Goal: Navigation & Orientation: Find specific page/section

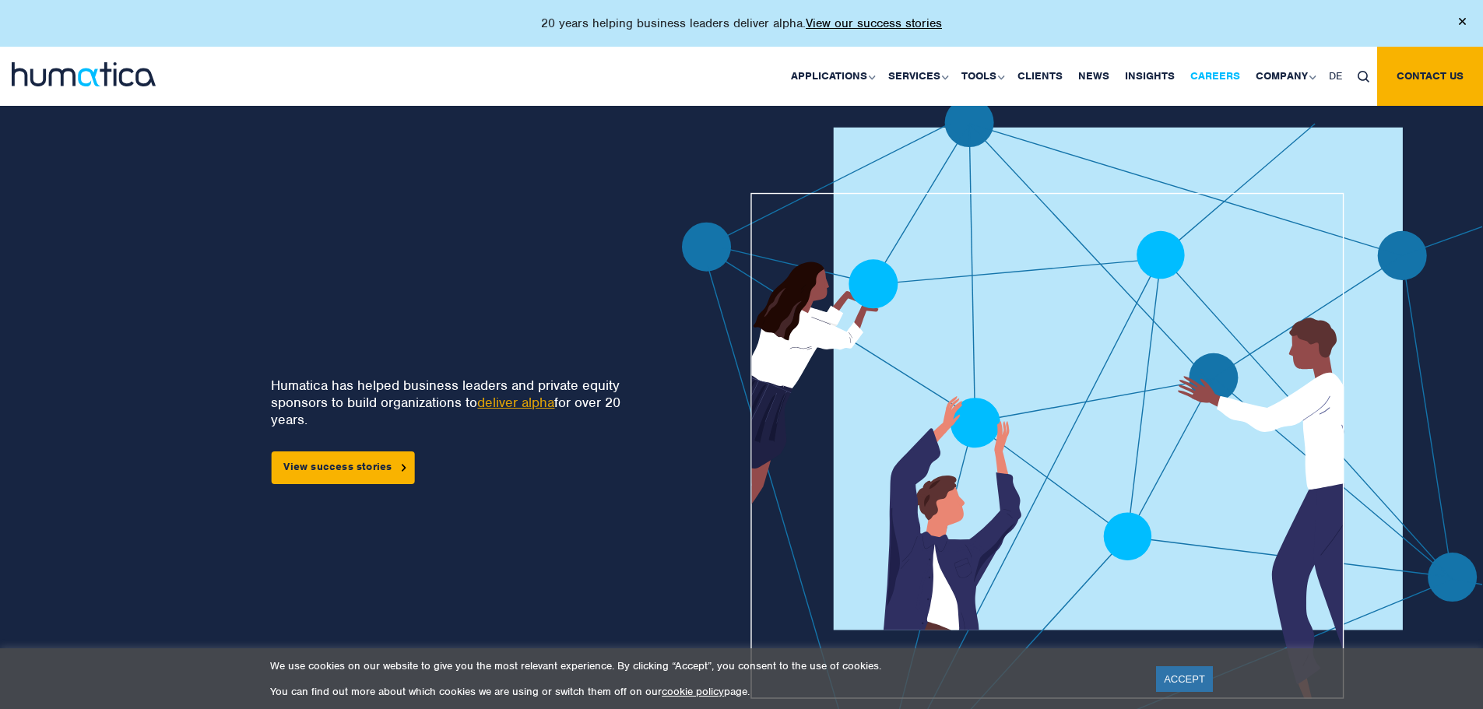
click at [1237, 71] on link "Careers" at bounding box center [1215, 76] width 65 height 59
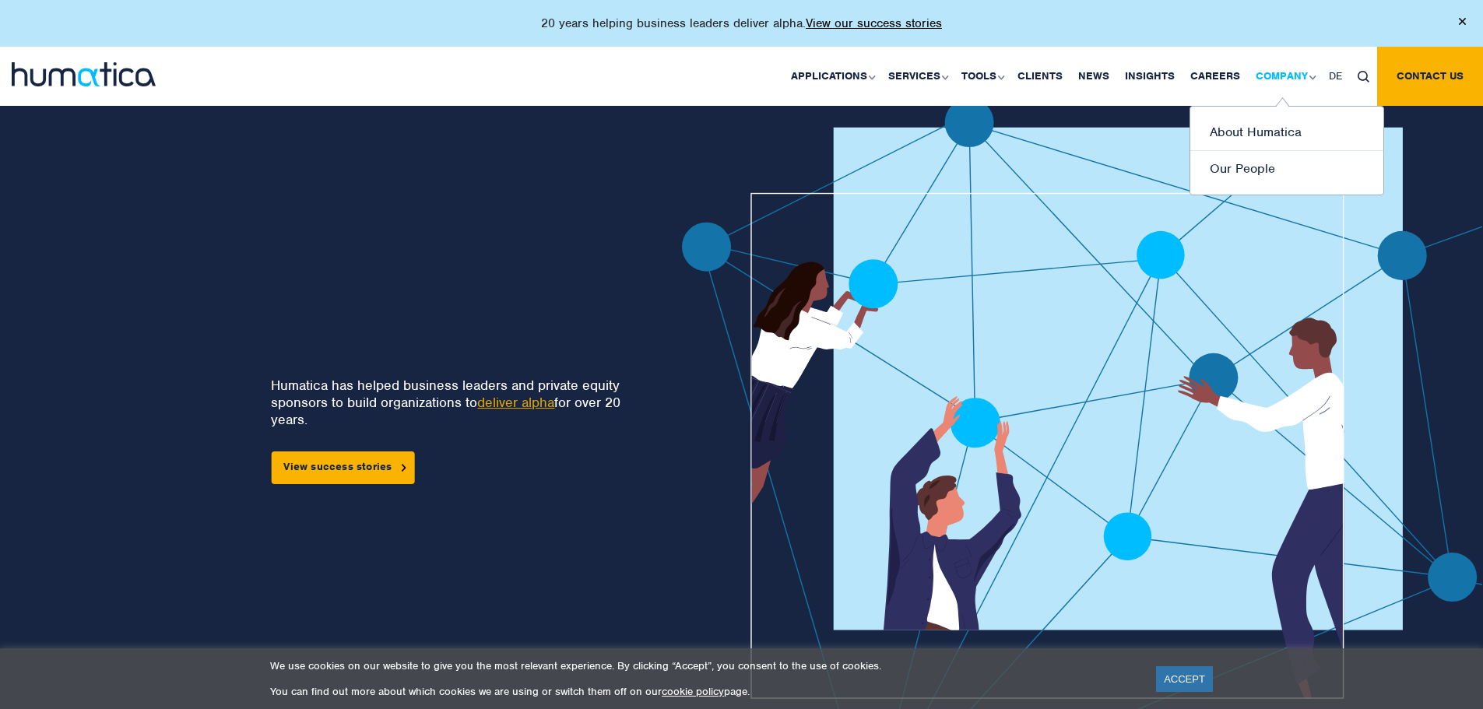
click at [1281, 65] on link "Company" at bounding box center [1284, 76] width 73 height 59
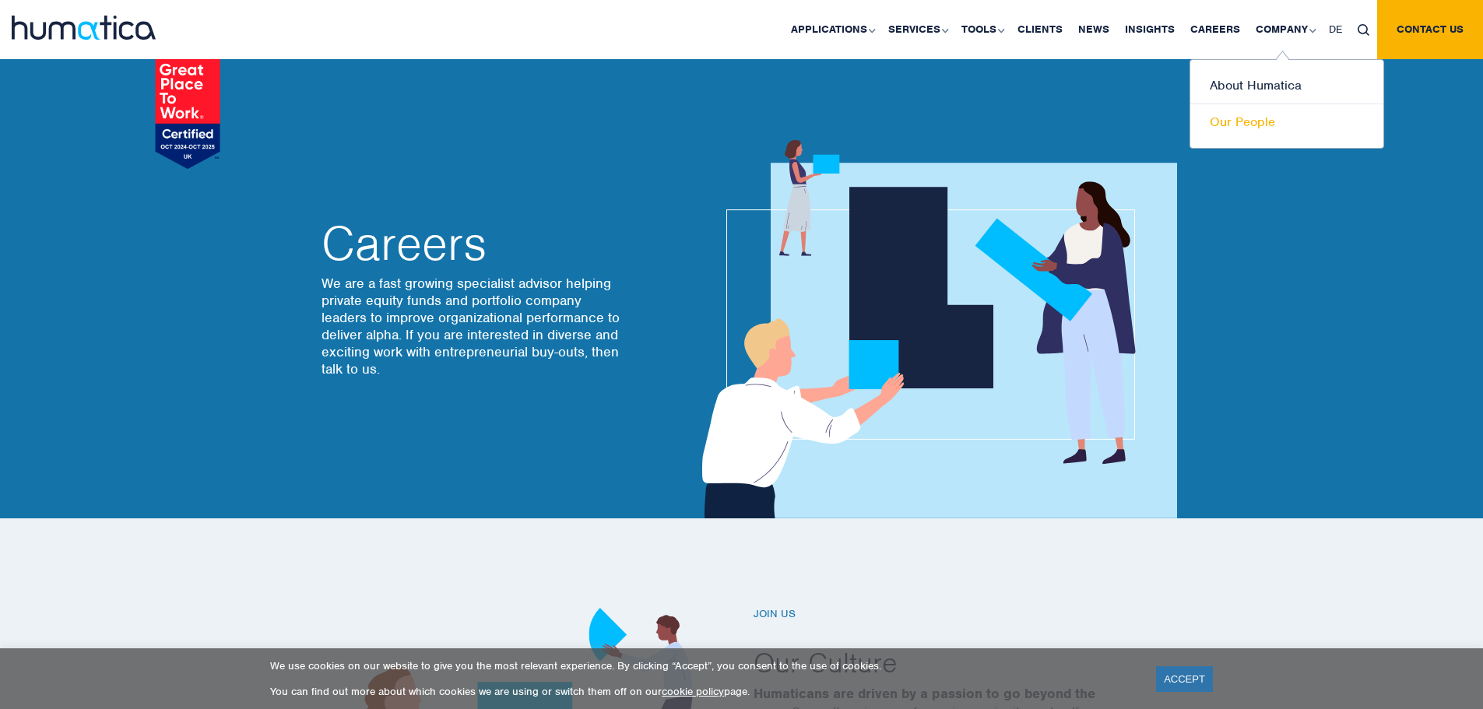
click at [1272, 124] on link "Our People" at bounding box center [1287, 122] width 193 height 36
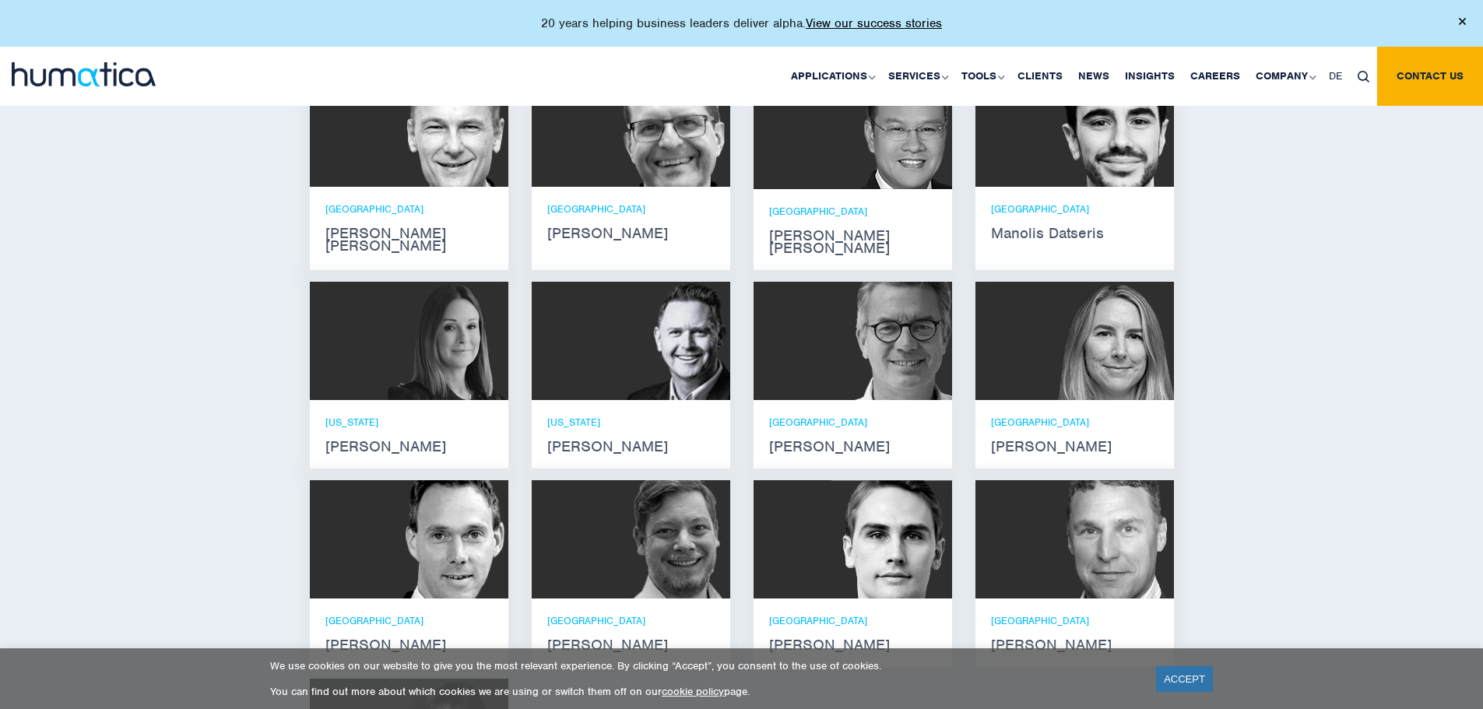
scroll to position [1168, 0]
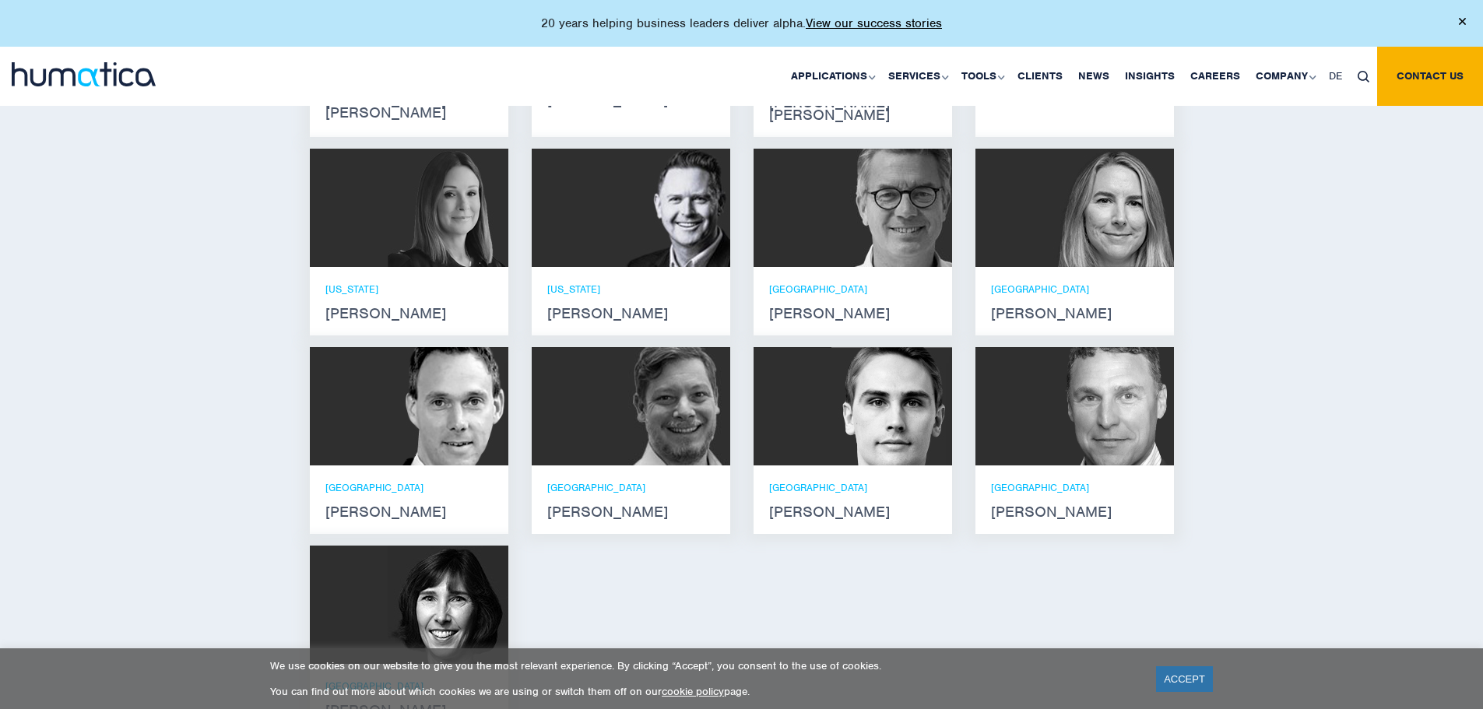
click at [446, 481] on p "MUNICH" at bounding box center [408, 487] width 167 height 13
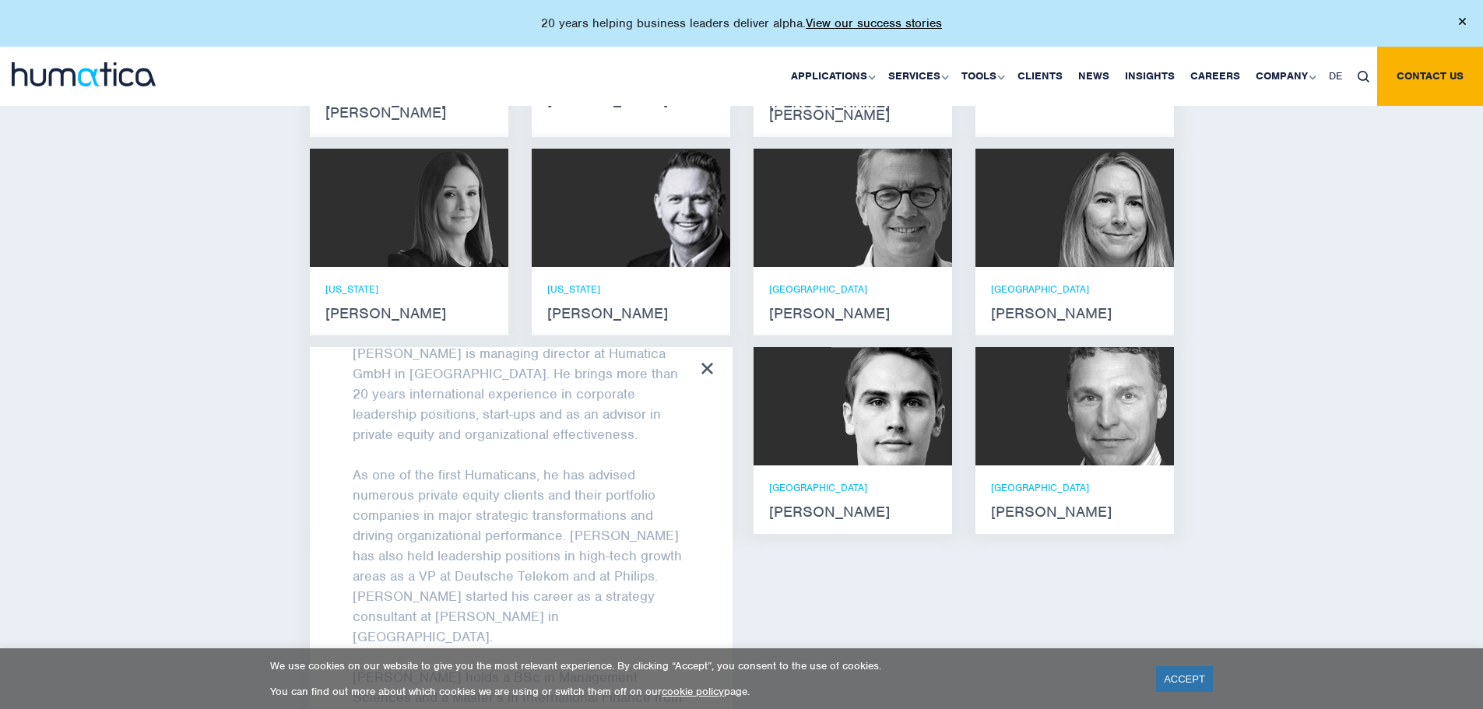
scroll to position [125, 0]
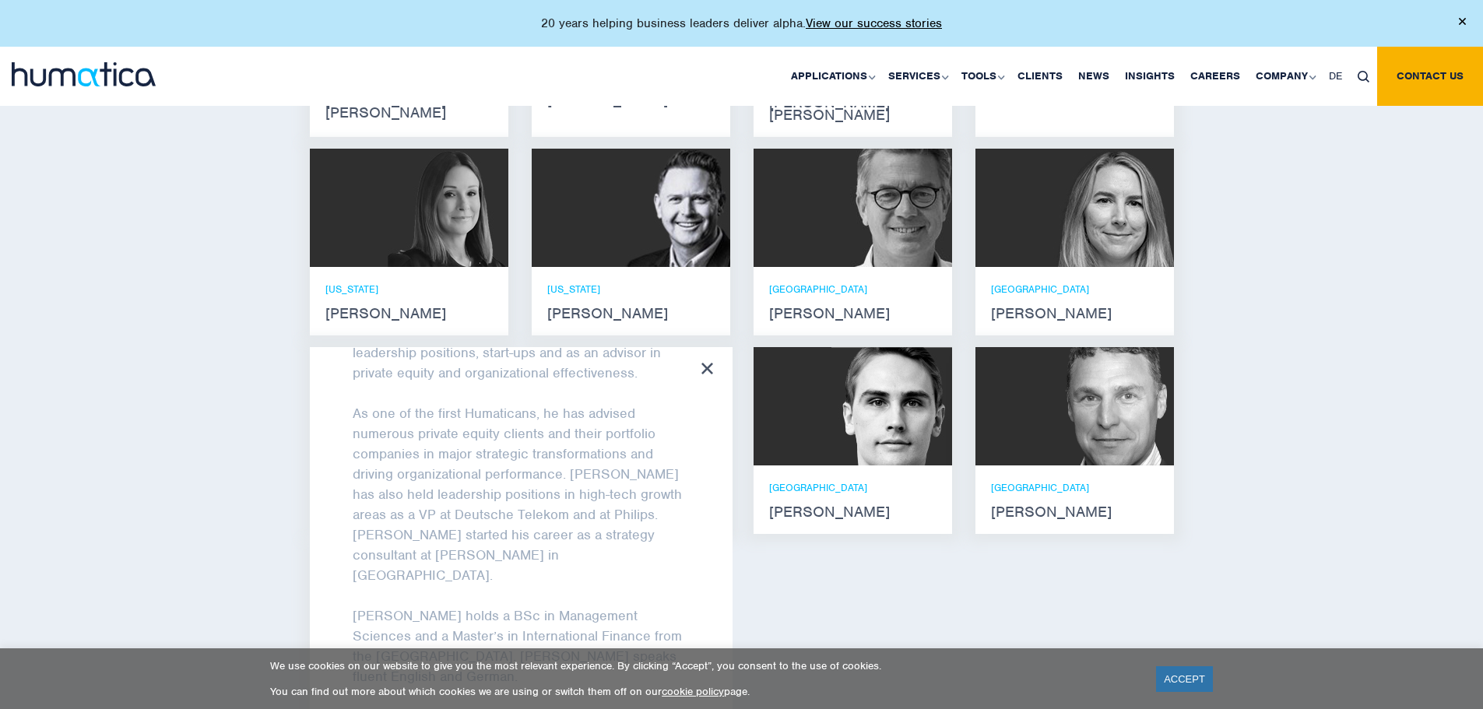
drag, startPoint x: 1182, startPoint y: 675, endPoint x: 1153, endPoint y: 677, distance: 28.9
click at [1181, 674] on link "ACCEPT" at bounding box center [1184, 680] width 57 height 26
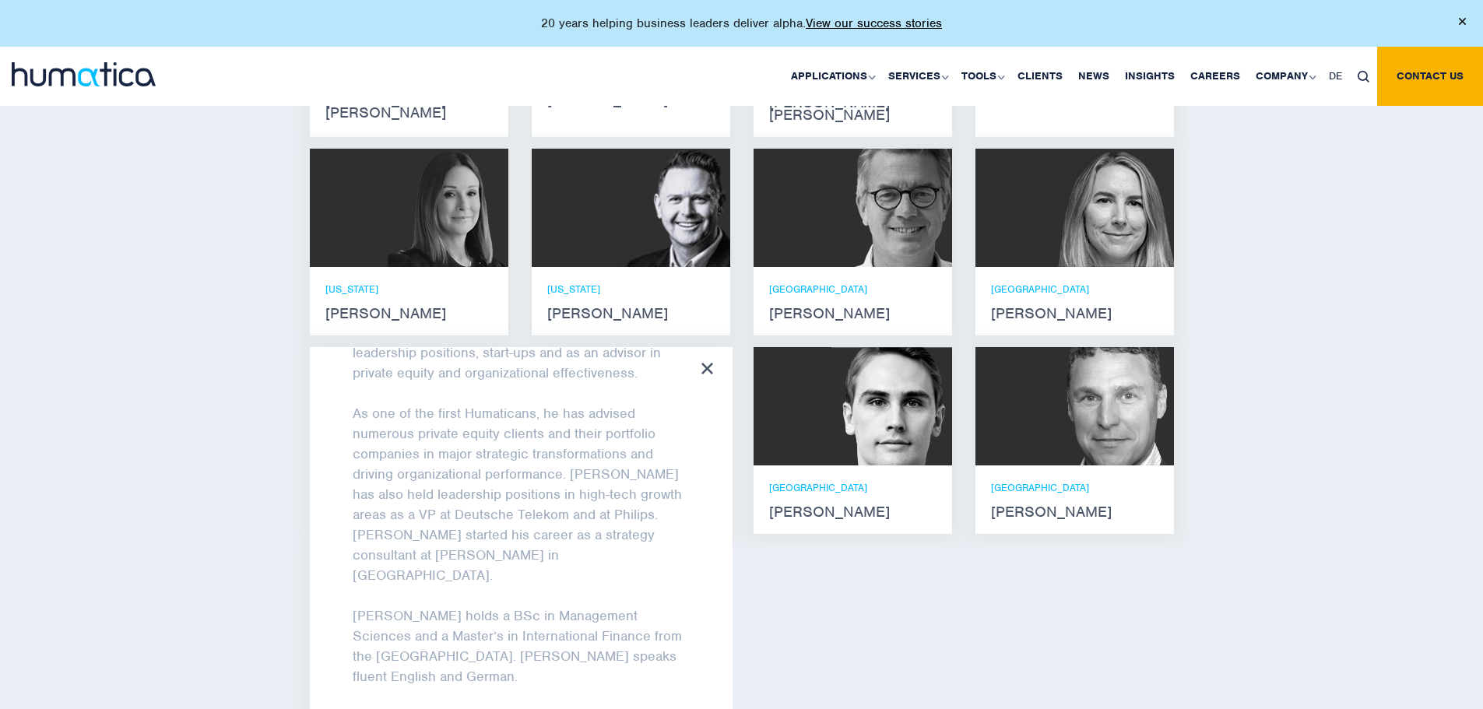
click at [713, 363] on icon at bounding box center [708, 369] width 12 height 12
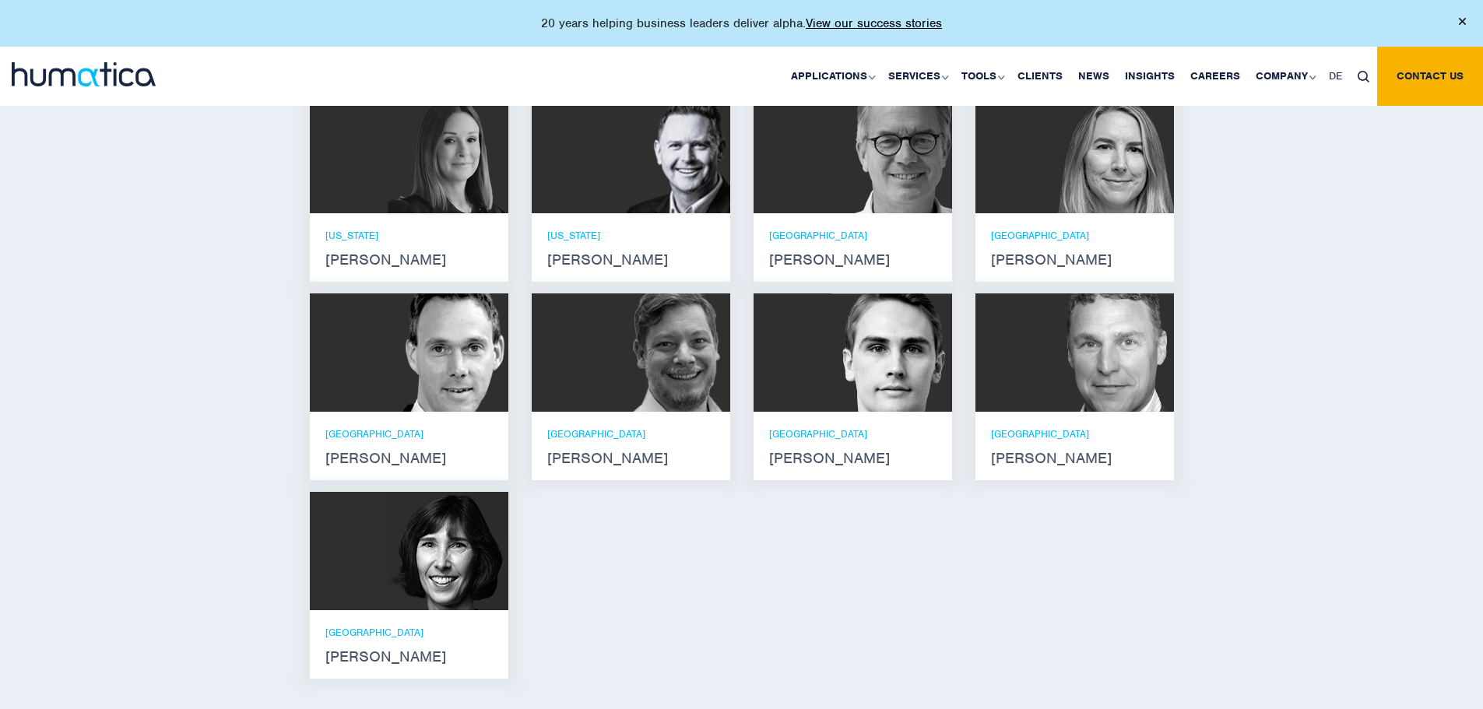
scroll to position [1090, 0]
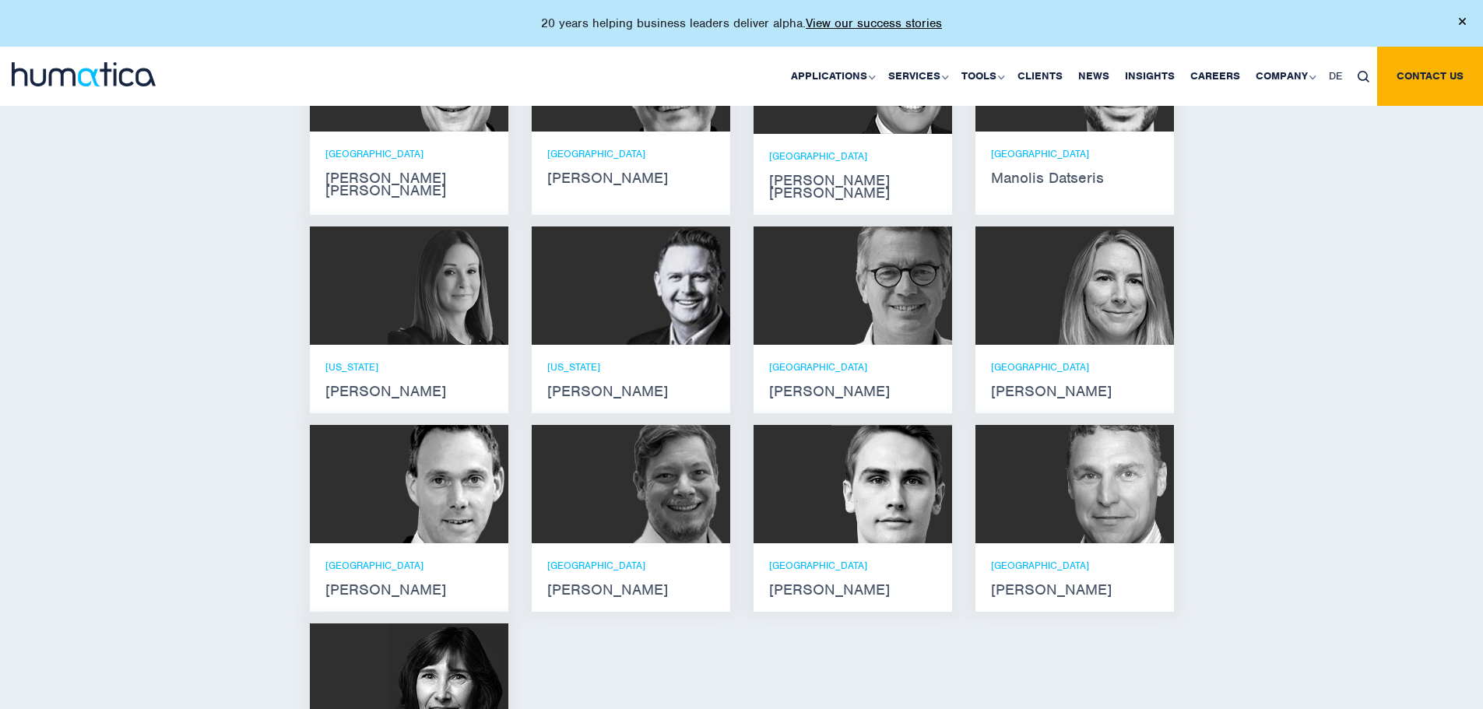
click at [1114, 287] on img at bounding box center [1114, 286] width 121 height 118
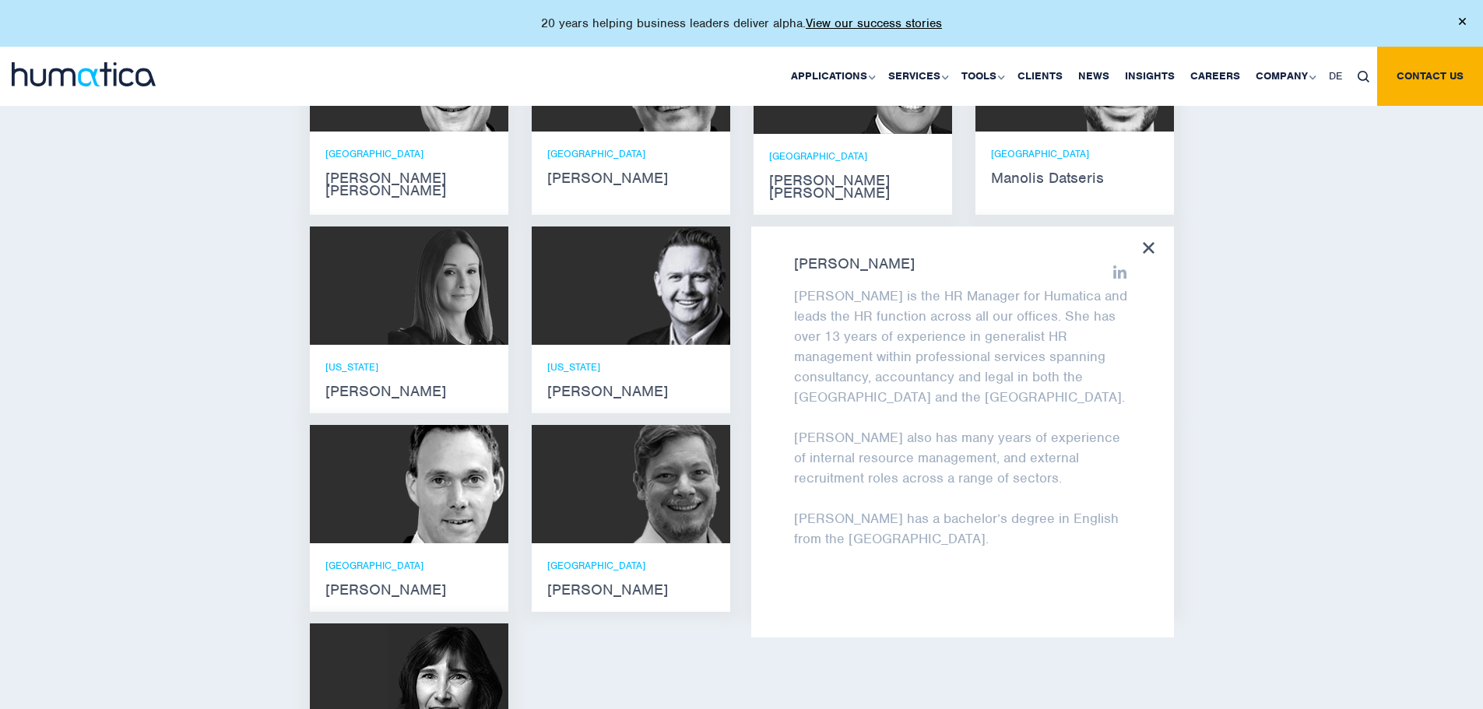
click at [1145, 242] on icon at bounding box center [1149, 248] width 12 height 12
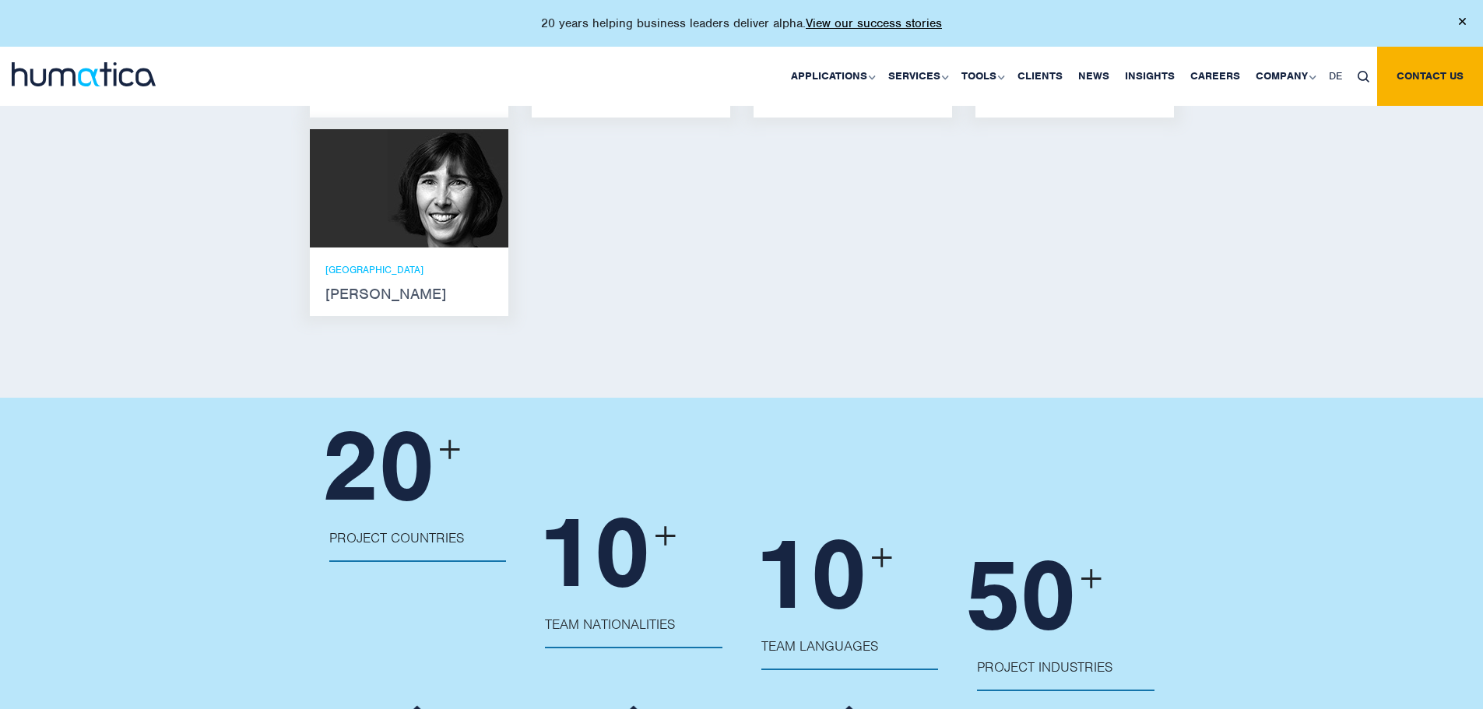
scroll to position [1557, 0]
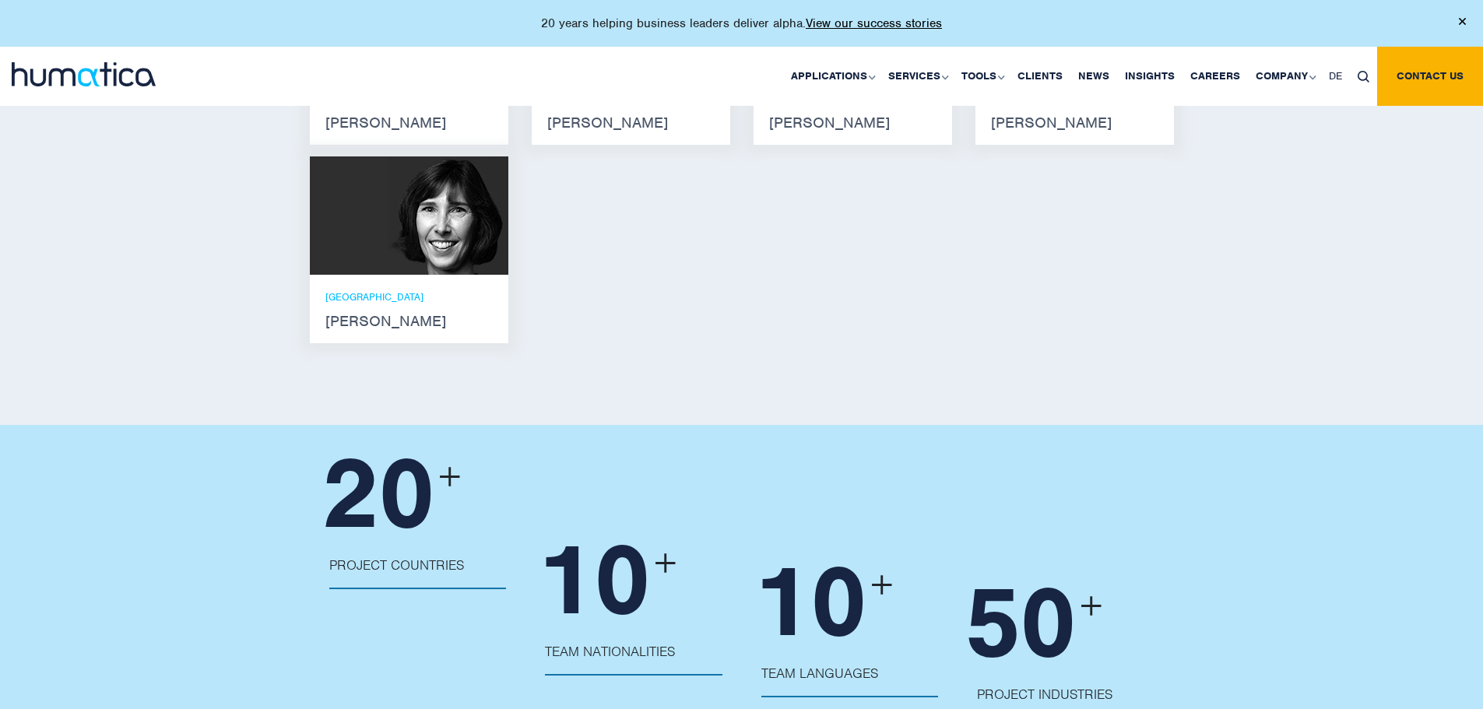
click at [437, 213] on img at bounding box center [448, 216] width 121 height 118
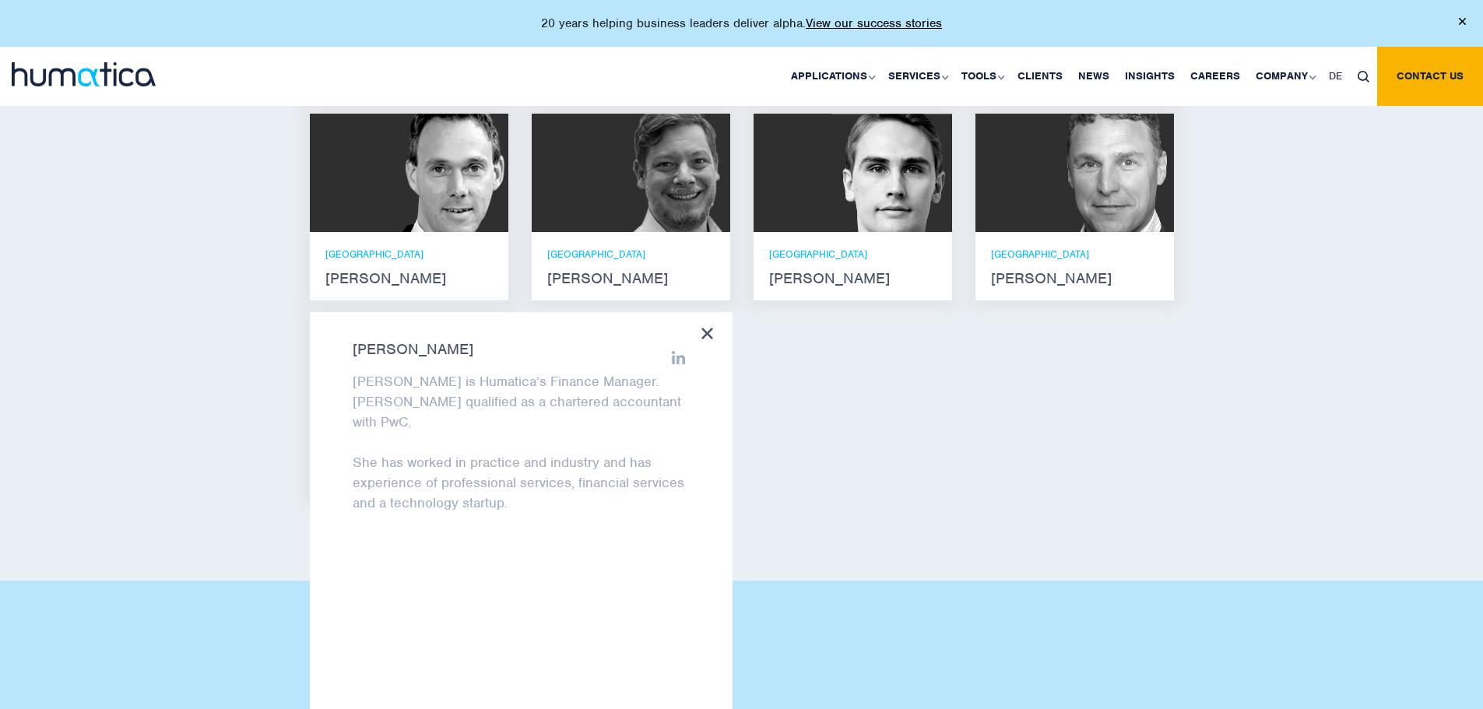
scroll to position [1480, 0]
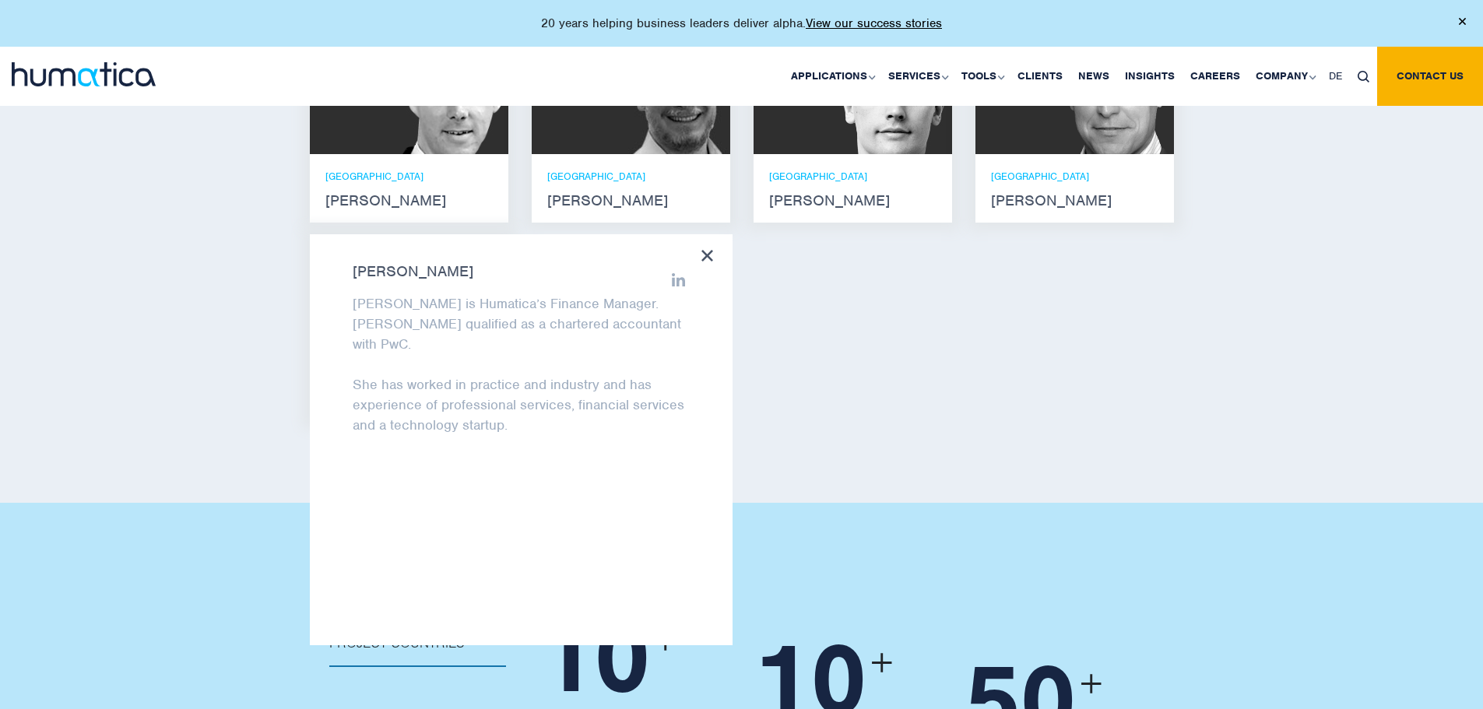
drag, startPoint x: 890, startPoint y: 462, endPoint x: 878, endPoint y: 458, distance: 13.1
click at [887, 460] on div "Meet our leadership team Andros Payne He holds degrees in Electrical and Mechan…" at bounding box center [741, 1] width 1483 height 1005
click at [713, 250] on icon at bounding box center [708, 256] width 12 height 12
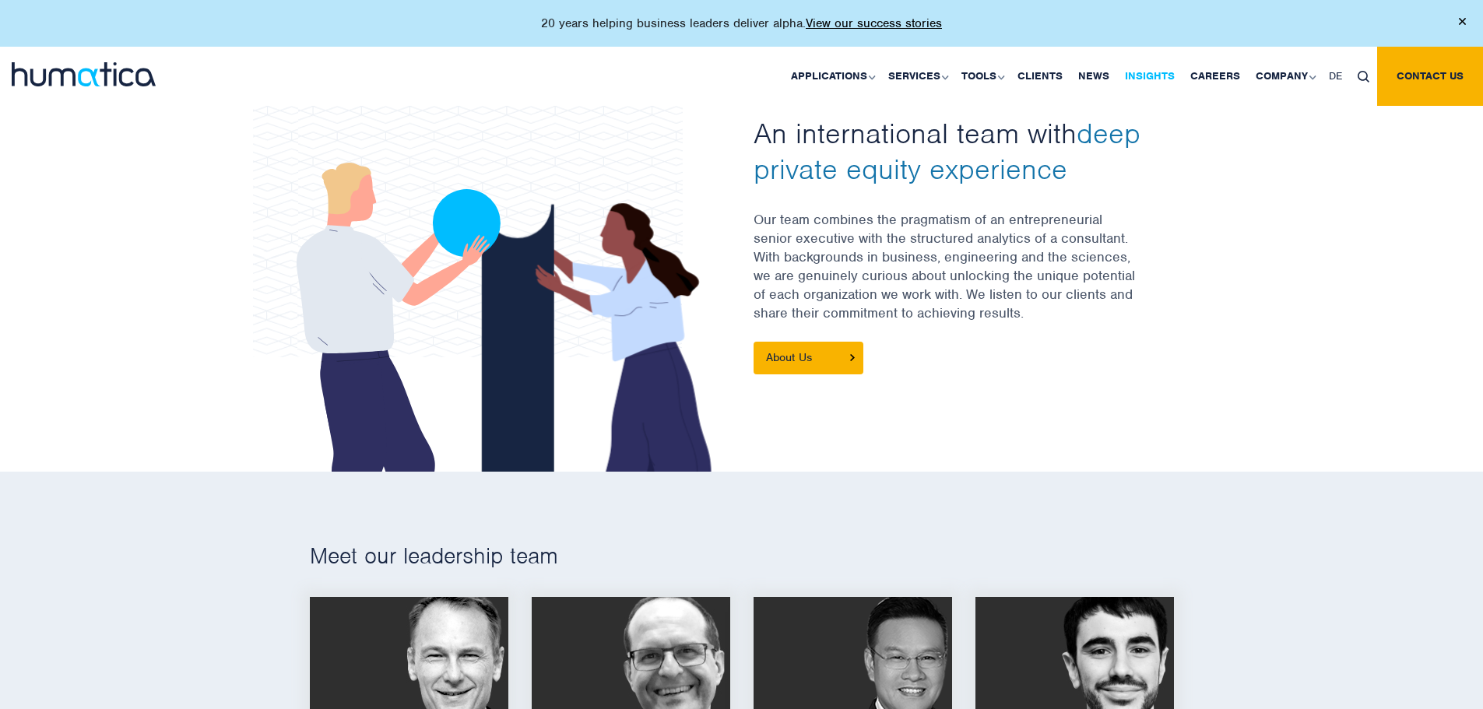
scroll to position [389, 0]
